Goal: Information Seeking & Learning: Understand process/instructions

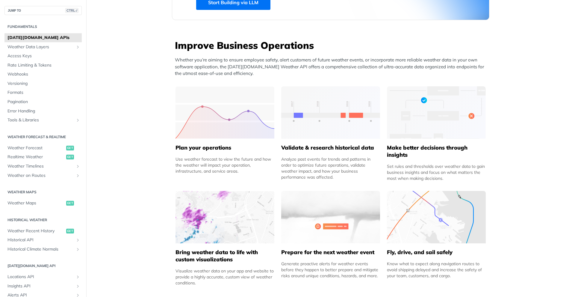
scroll to position [101, 0]
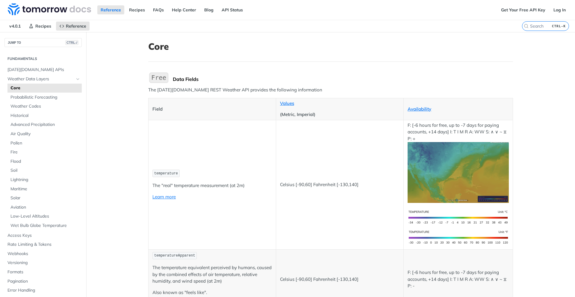
scroll to position [150, 0]
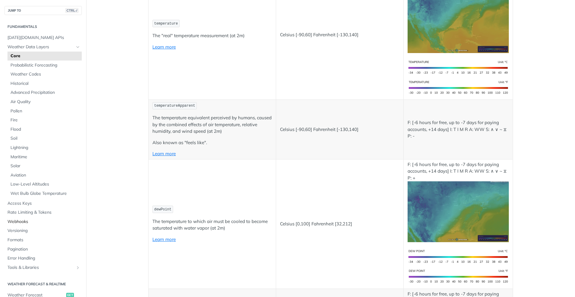
click at [30, 222] on span "Webhooks" at bounding box center [43, 222] width 73 height 6
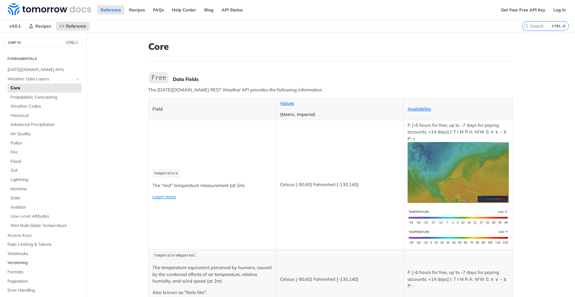
click at [20, 262] on span "Versioning" at bounding box center [43, 263] width 73 height 6
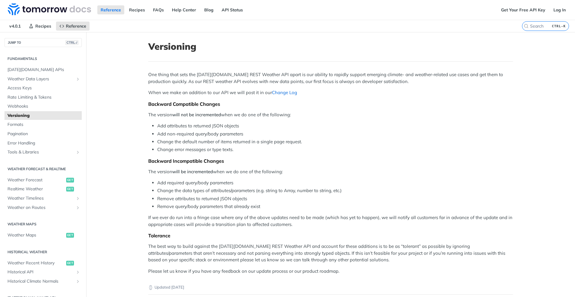
click at [282, 94] on link "Change Log" at bounding box center [284, 93] width 25 height 6
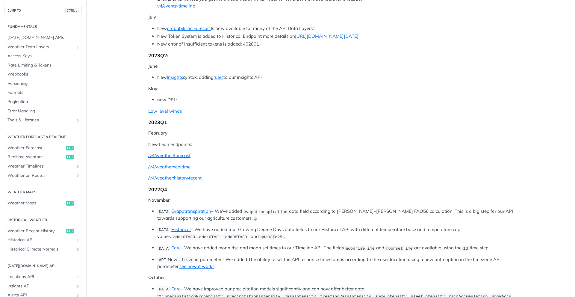
scroll to position [150, 0]
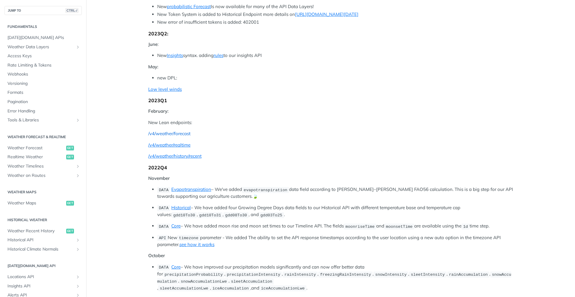
click at [183, 132] on link "/v4/weather/forecast" at bounding box center [169, 134] width 42 height 6
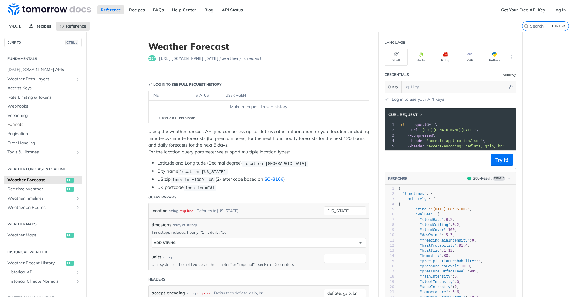
click at [21, 122] on span "Formats" at bounding box center [43, 125] width 73 height 6
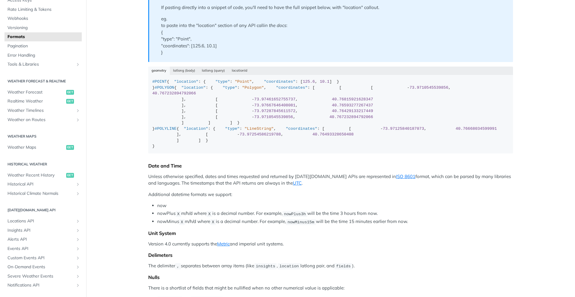
scroll to position [101, 0]
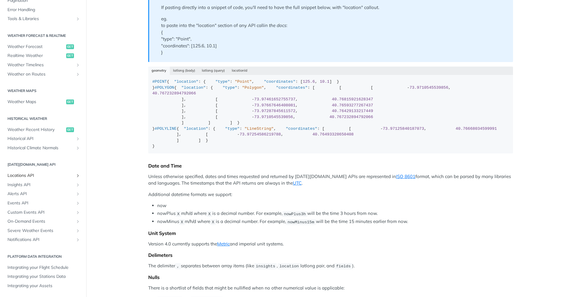
click at [31, 175] on span "Locations API" at bounding box center [40, 175] width 66 height 6
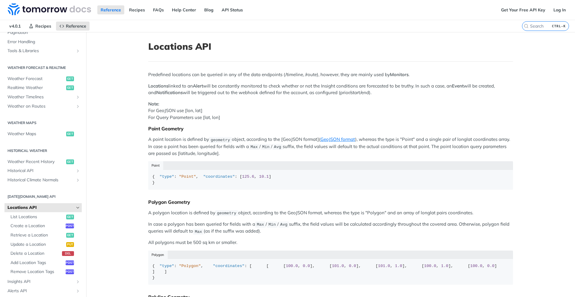
scroll to position [166, 0]
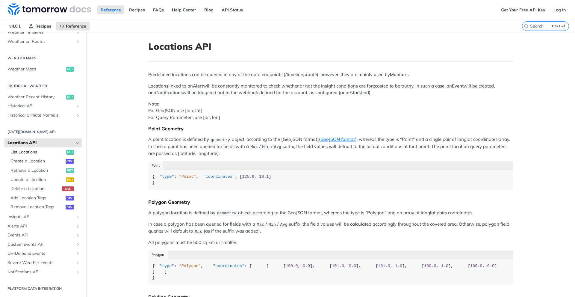
click at [35, 151] on span "List Locations" at bounding box center [37, 152] width 54 height 6
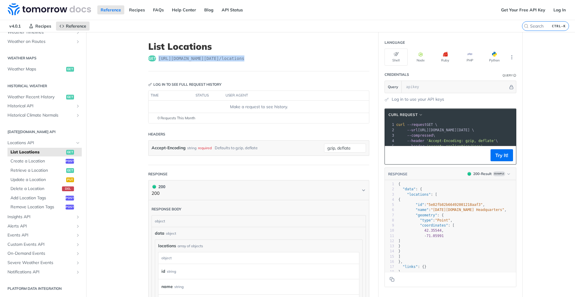
drag, startPoint x: 240, startPoint y: 58, endPoint x: 155, endPoint y: 58, distance: 84.7
click at [155, 58] on div "get [URL][DOMAIN_NAME][DATE] /locations" at bounding box center [258, 58] width 221 height 6
